Goal: Book appointment/travel/reservation

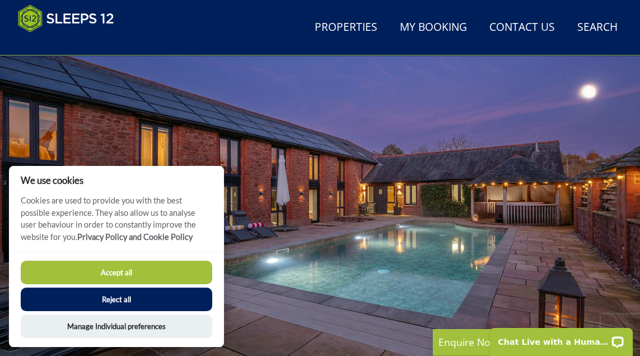
scroll to position [82, 0]
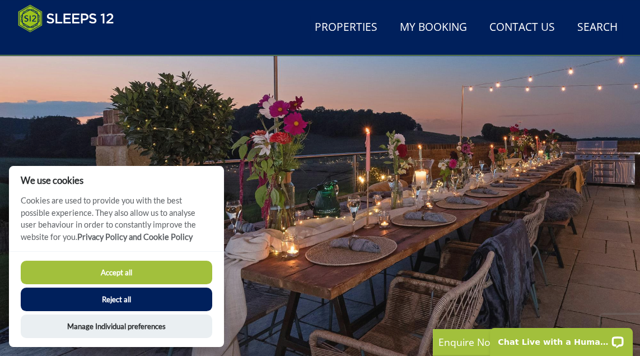
click at [121, 284] on button "Accept all" at bounding box center [116, 272] width 191 height 24
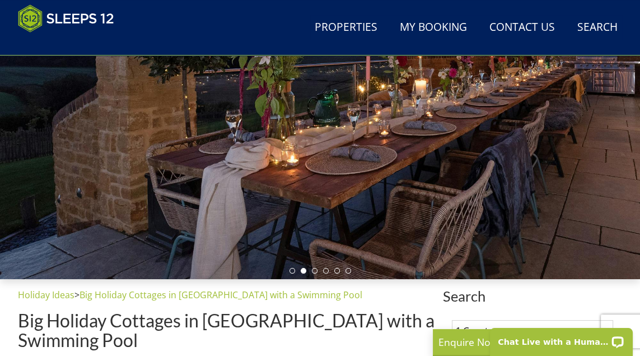
scroll to position [224, 0]
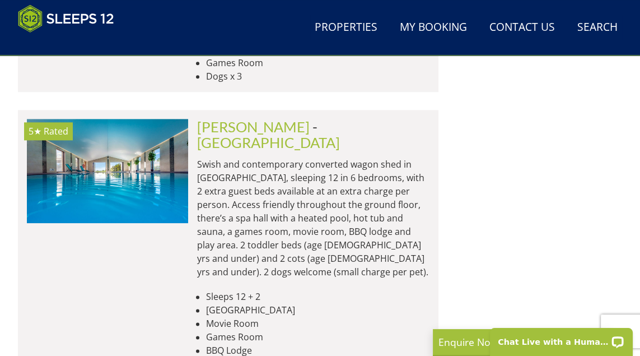
scroll to position [1405, 0]
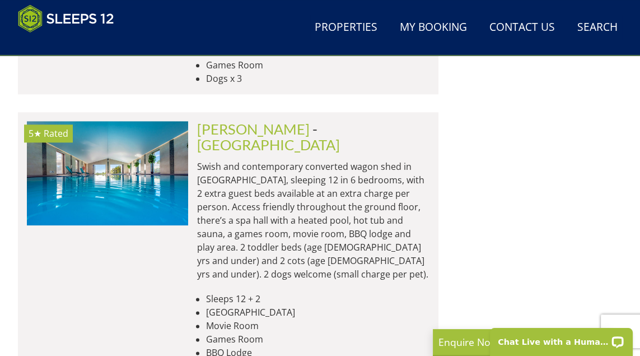
click at [138, 121] on img at bounding box center [107, 173] width 161 height 104
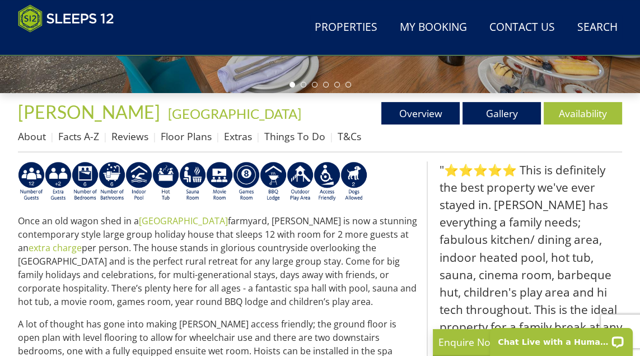
scroll to position [357, 0]
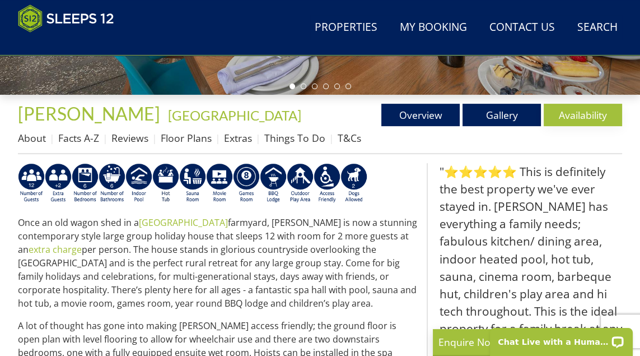
click at [589, 118] on link "Availability" at bounding box center [583, 115] width 78 height 22
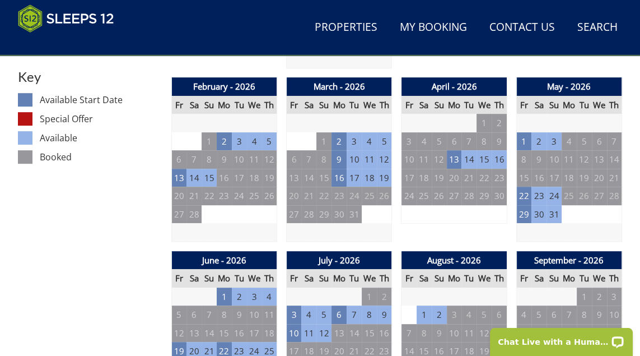
scroll to position [616, 0]
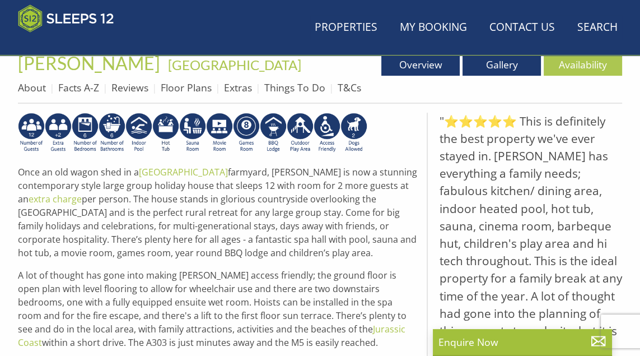
scroll to position [357, 0]
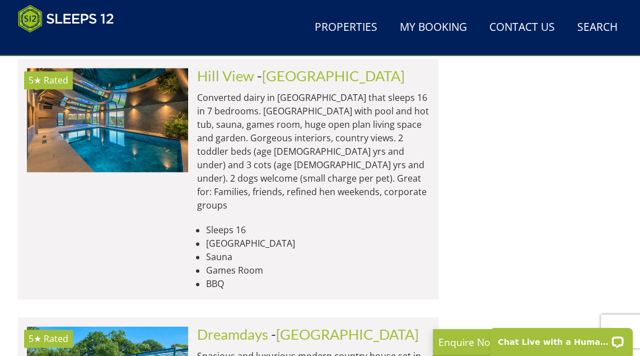
scroll to position [1734, 0]
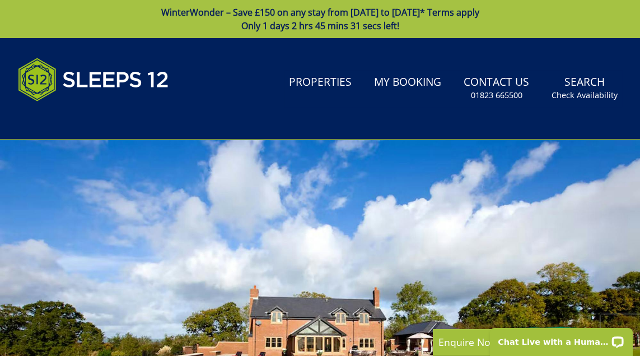
click at [61, 21] on link "WinterWonder – Save £150 on any stay from [DATE] to [DATE]* Terms apply Only 1 …" at bounding box center [320, 19] width 640 height 38
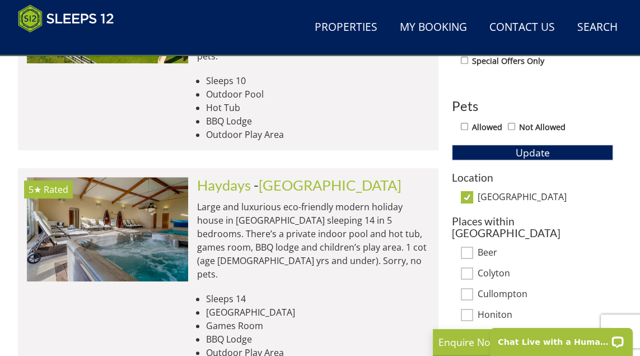
scroll to position [600, 0]
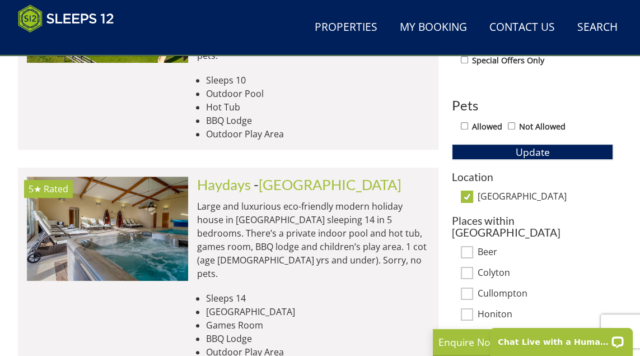
click at [114, 192] on img at bounding box center [107, 228] width 161 height 104
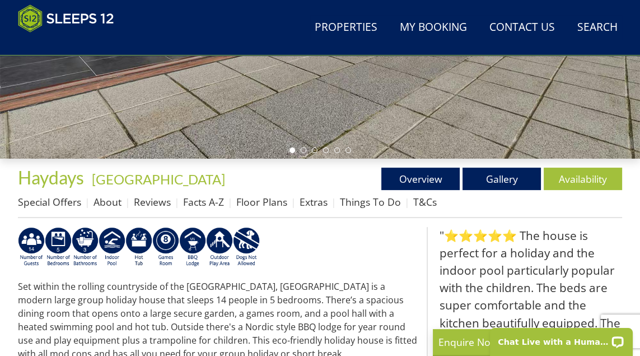
scroll to position [296, 0]
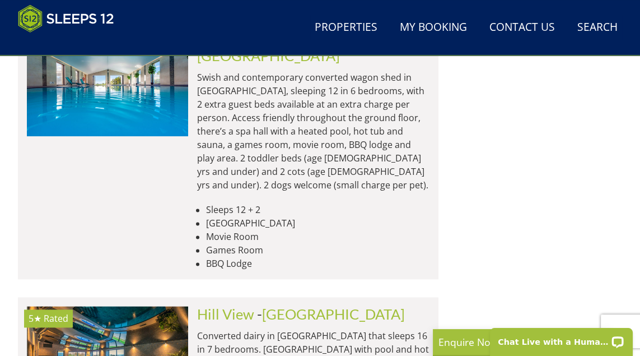
scroll to position [1495, 0]
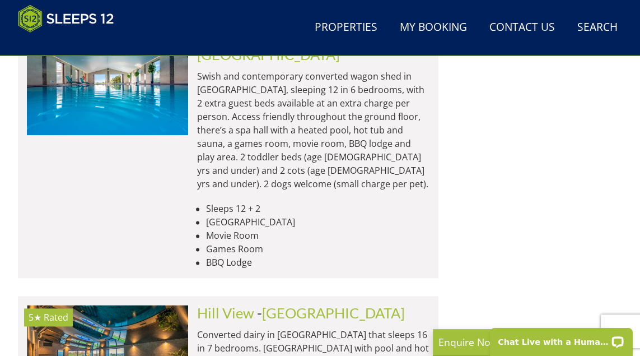
click at [122, 305] on img at bounding box center [107, 357] width 161 height 104
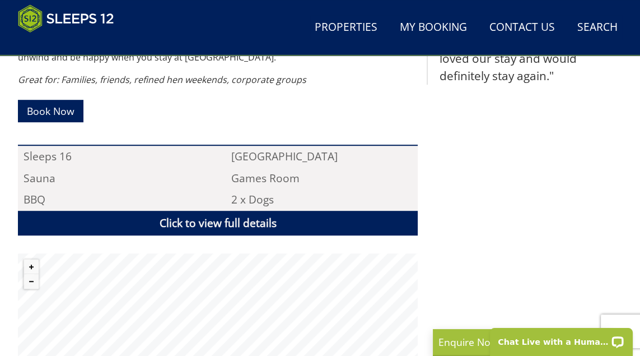
scroll to position [694, 0]
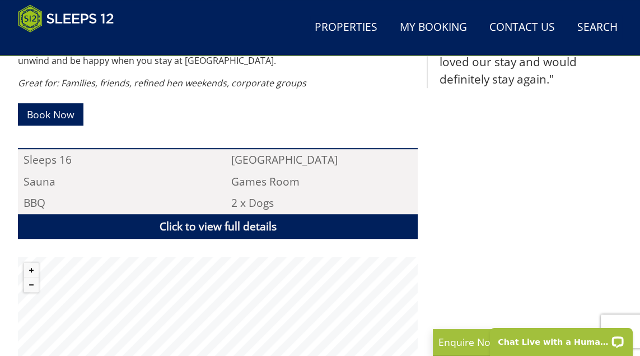
click at [208, 219] on link "Click to view full details" at bounding box center [218, 226] width 400 height 25
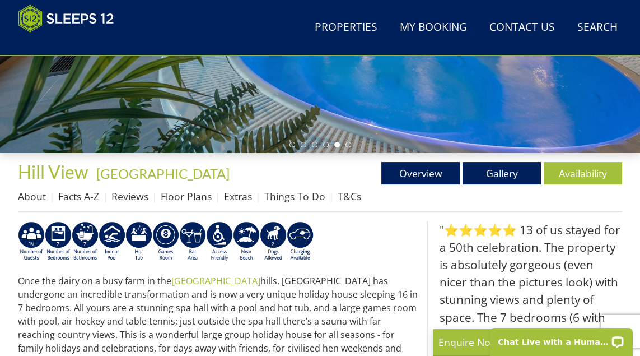
scroll to position [300, 0]
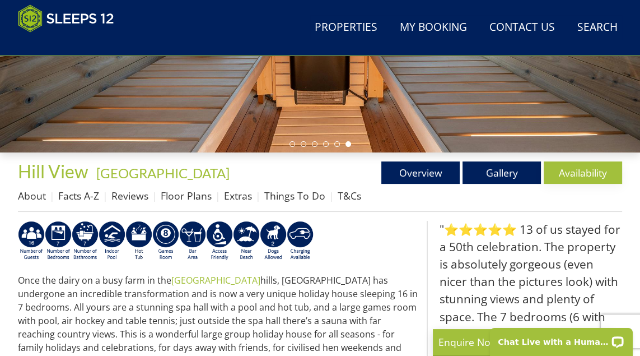
click at [595, 175] on link "Availability" at bounding box center [583, 172] width 78 height 22
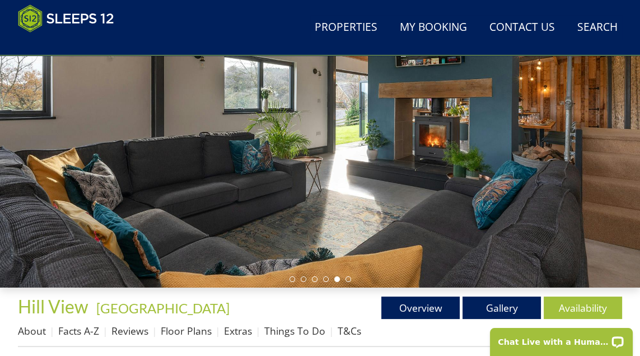
scroll to position [172, 0]
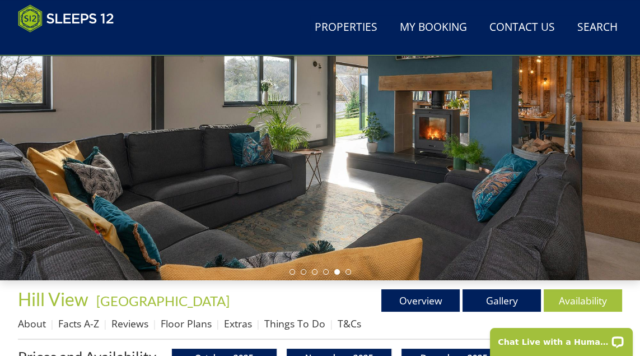
click at [30, 326] on link "About" at bounding box center [32, 322] width 28 height 13
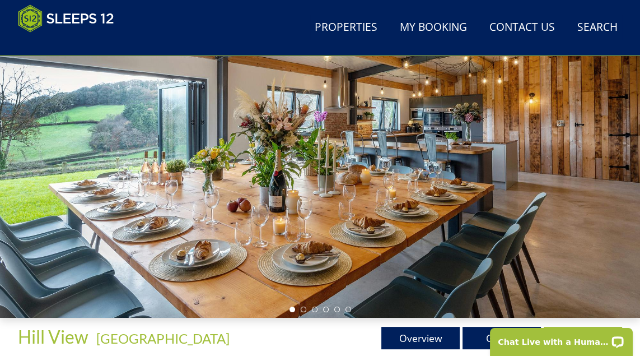
scroll to position [135, 0]
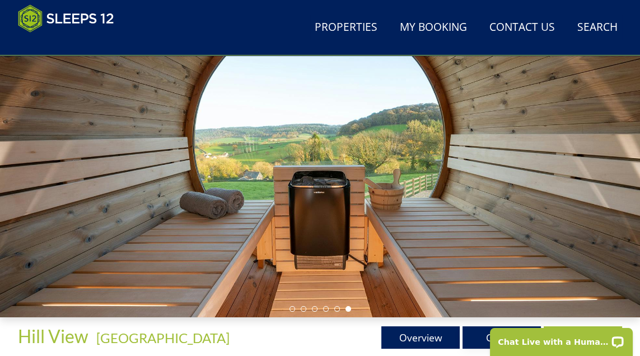
click at [494, 335] on link "Gallery" at bounding box center [501, 337] width 78 height 22
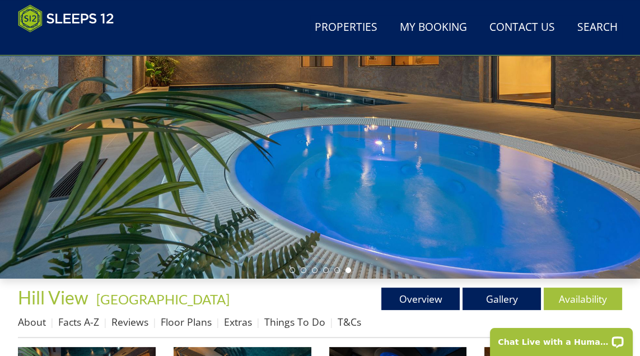
scroll to position [174, 0]
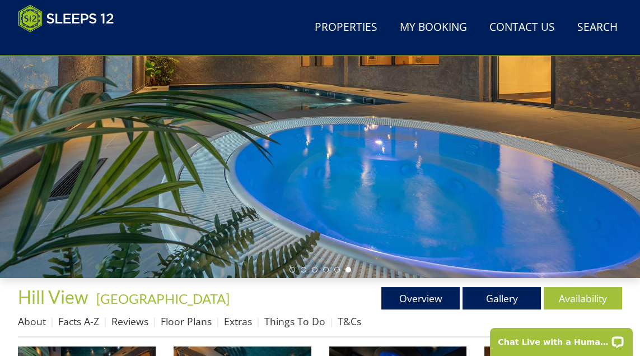
click at [191, 325] on link "Floor Plans" at bounding box center [186, 320] width 51 height 13
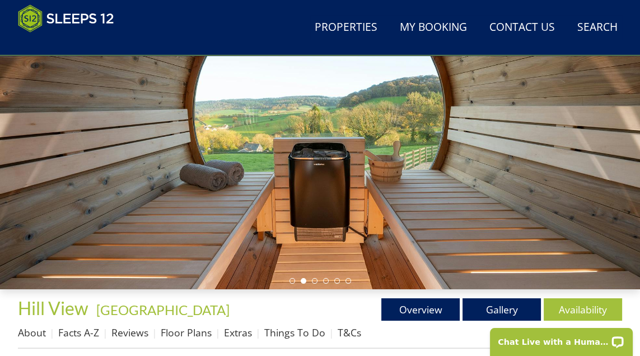
scroll to position [166, 0]
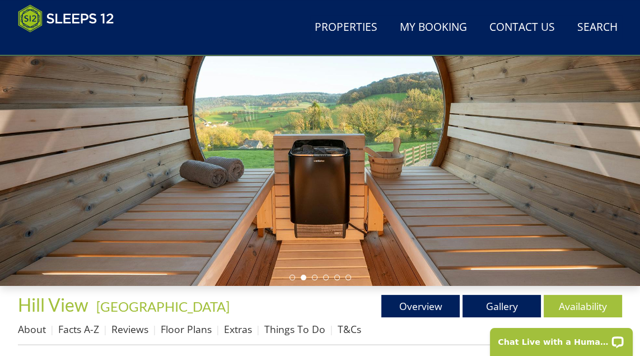
click at [129, 333] on link "Reviews" at bounding box center [129, 328] width 37 height 13
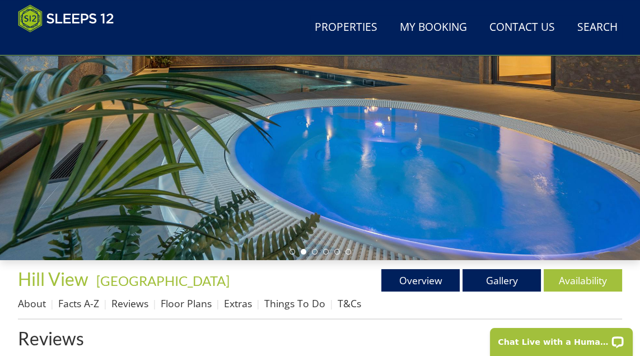
scroll to position [195, 0]
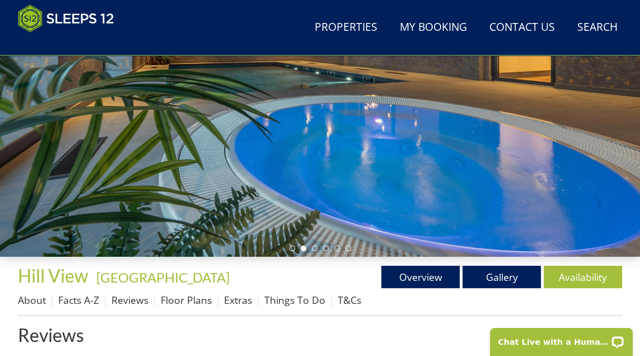
click at [352, 303] on link "T&Cs" at bounding box center [350, 299] width 24 height 13
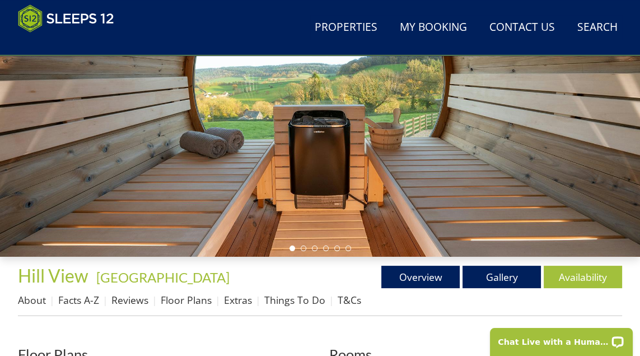
scroll to position [197, 0]
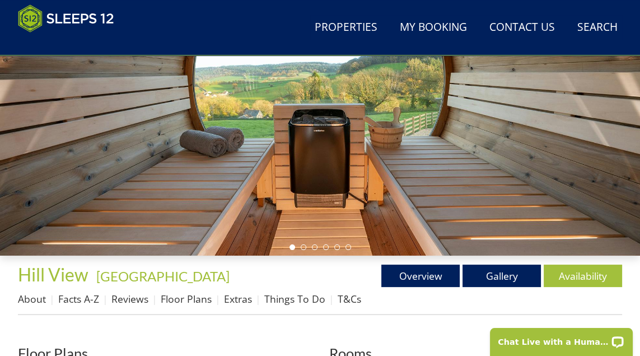
click at [290, 303] on link "Things To Do" at bounding box center [294, 298] width 61 height 13
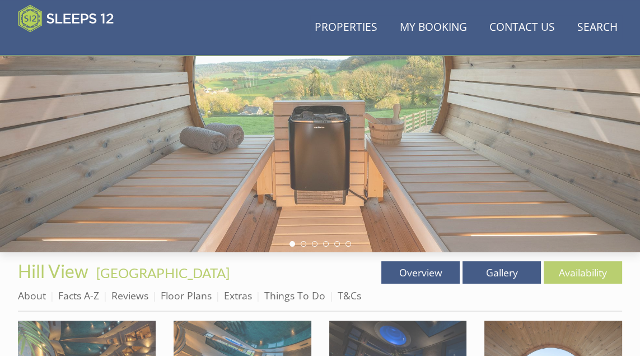
scroll to position [174, 0]
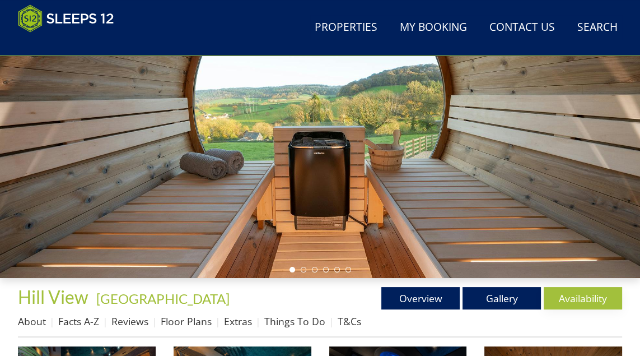
click at [587, 301] on link "Availability" at bounding box center [583, 298] width 78 height 22
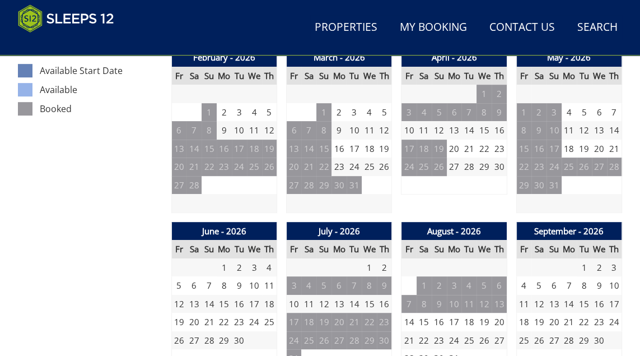
scroll to position [647, 0]
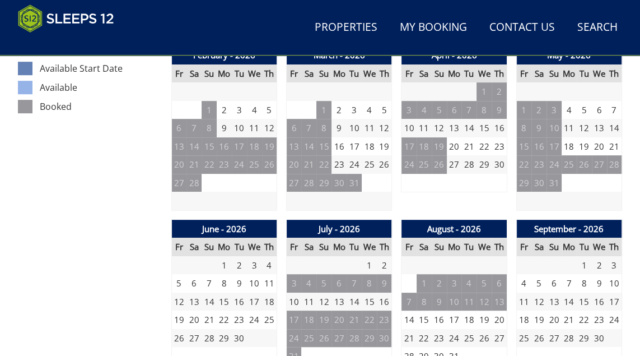
click at [328, 305] on td "12" at bounding box center [323, 301] width 15 height 18
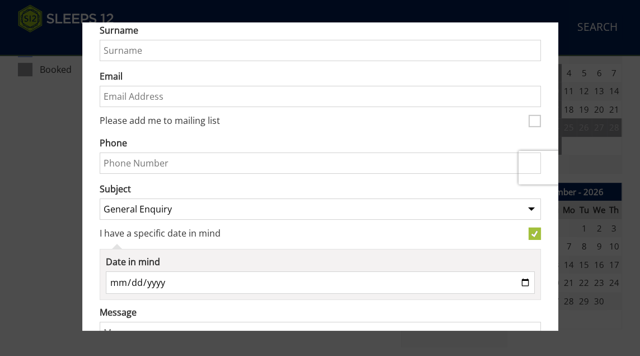
scroll to position [0, 0]
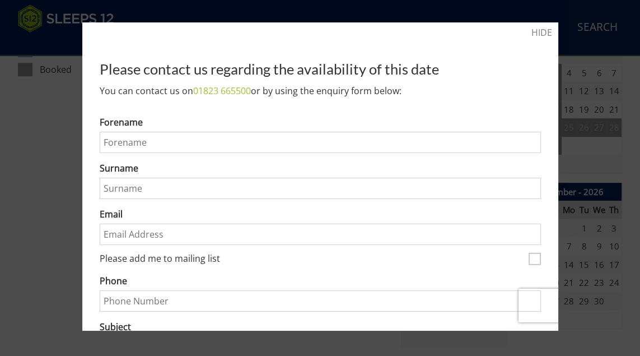
click at [41, 264] on div at bounding box center [320, 178] width 640 height 356
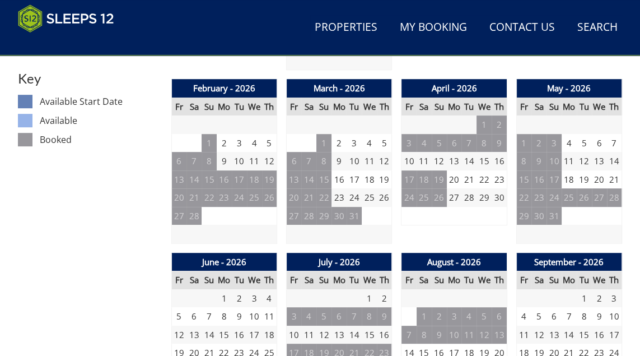
scroll to position [623, 0]
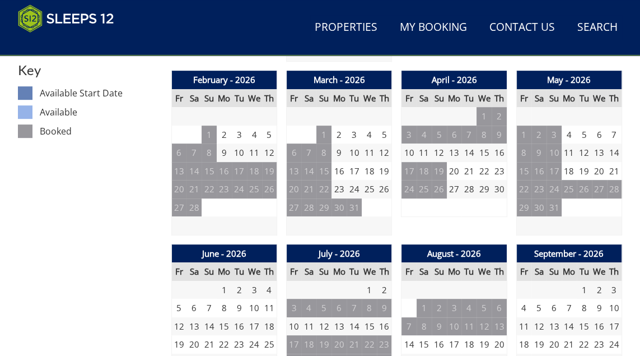
click at [330, 330] on td "12" at bounding box center [323, 326] width 15 height 18
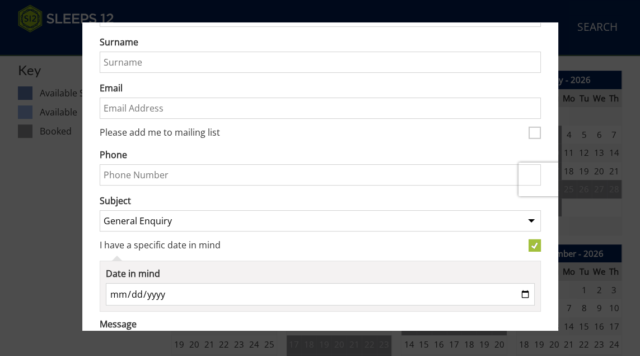
scroll to position [129, 0]
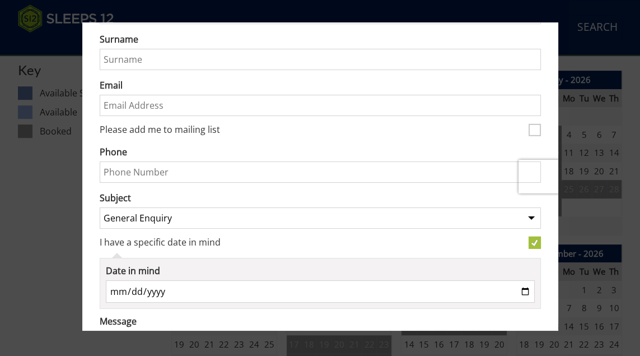
click at [524, 294] on input "[DATE]" at bounding box center [320, 291] width 429 height 22
click at [221, 288] on input "[DATE]" at bounding box center [320, 291] width 429 height 22
click at [192, 284] on input "[DATE]" at bounding box center [320, 291] width 429 height 22
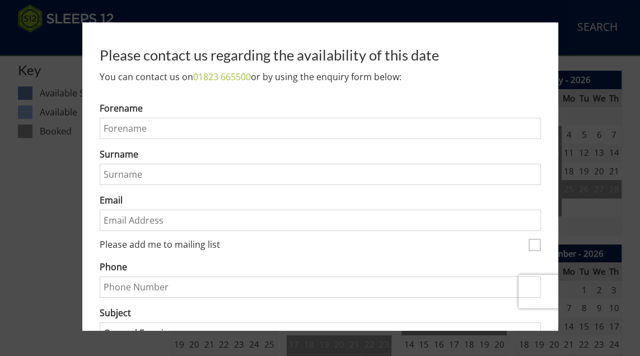
scroll to position [0, 0]
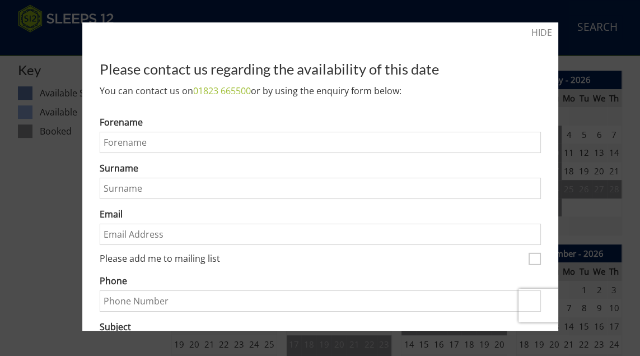
click at [30, 284] on div at bounding box center [320, 178] width 640 height 356
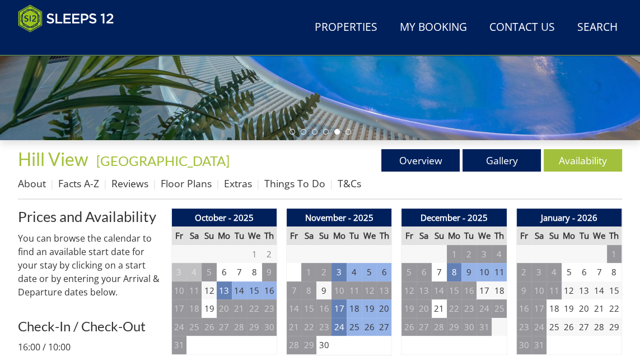
scroll to position [314, 0]
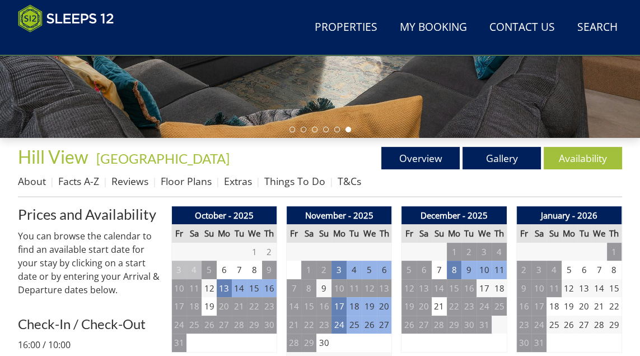
click at [34, 185] on link "About" at bounding box center [32, 180] width 28 height 13
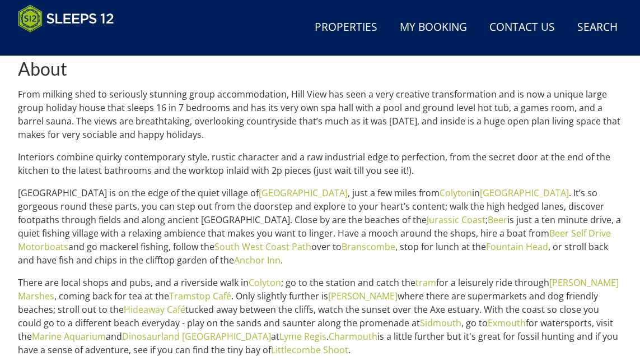
scroll to position [508, 0]
